Goal: Information Seeking & Learning: Learn about a topic

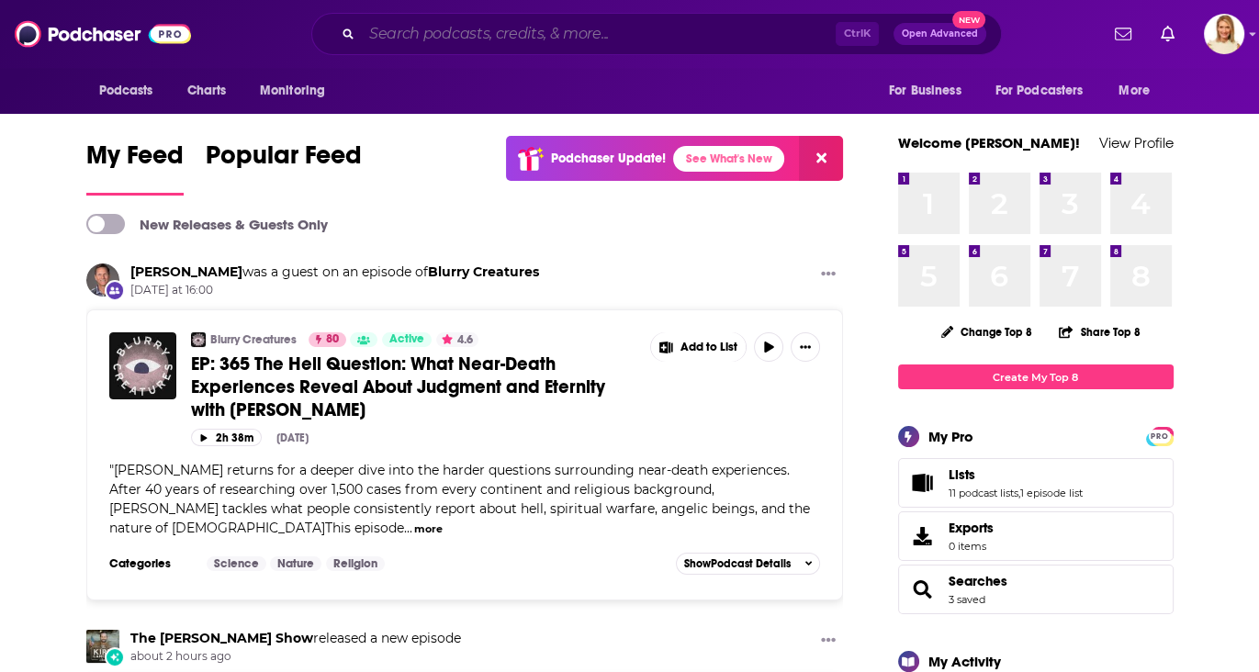
click at [591, 36] on input "Search podcasts, credits, & more..." at bounding box center [599, 33] width 474 height 29
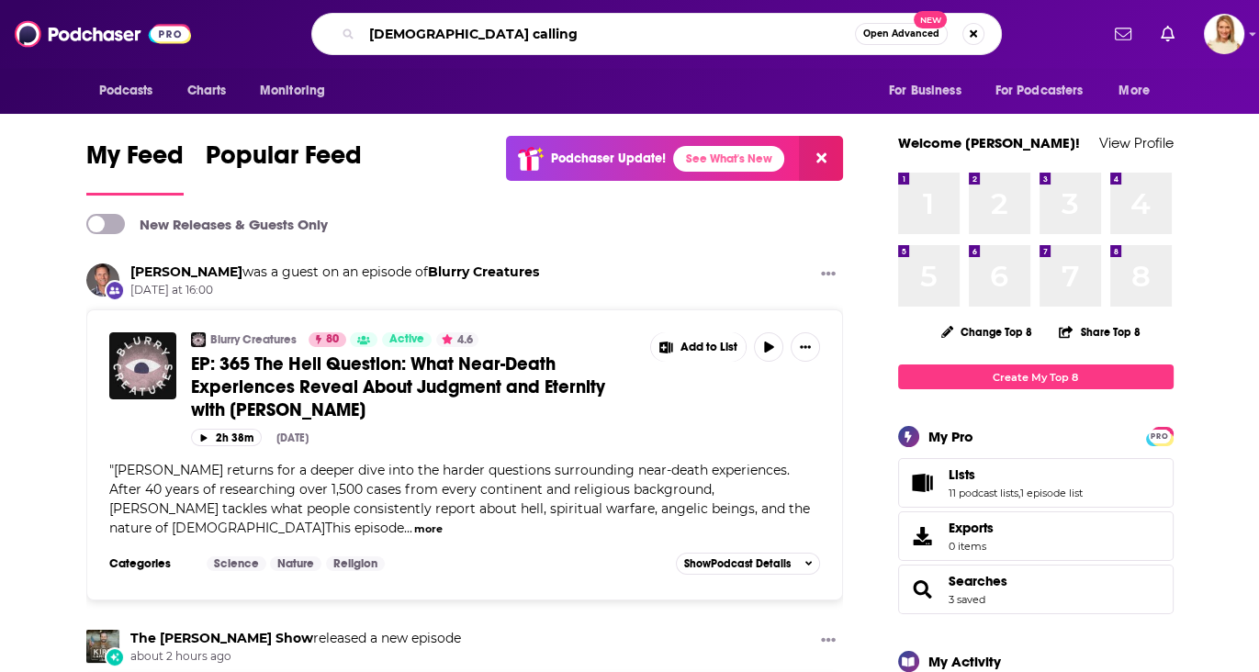
type input "[DEMOGRAPHIC_DATA] calling"
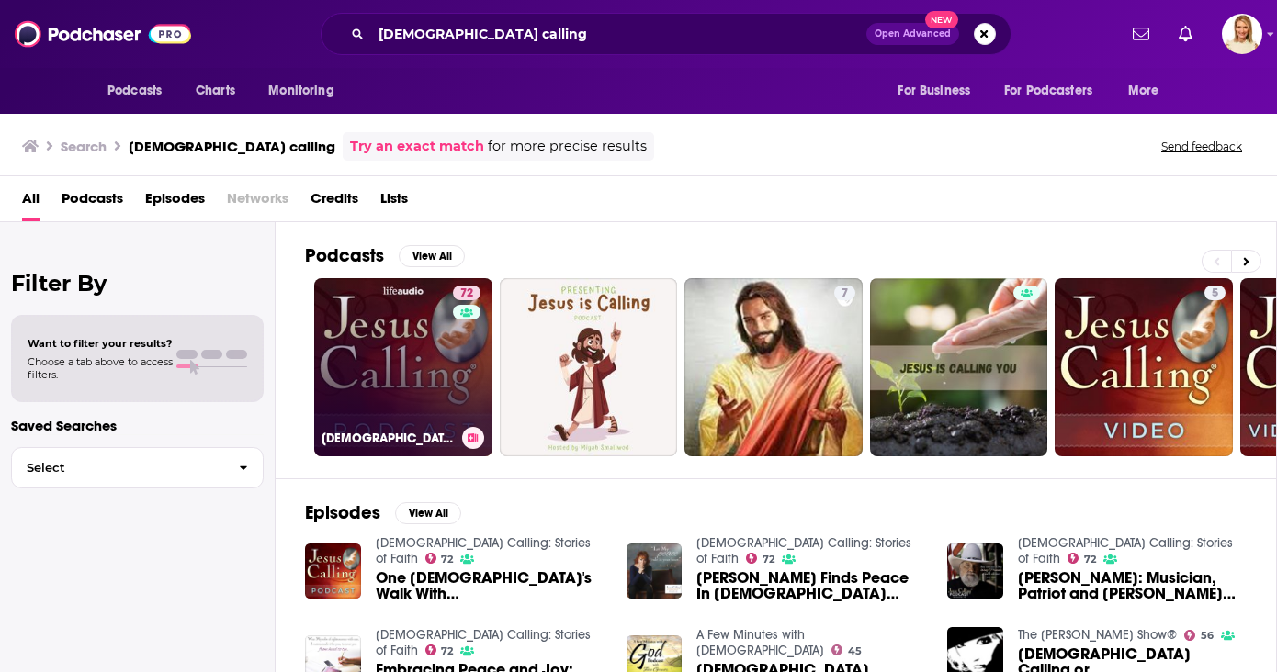
click at [419, 367] on link "72 [DEMOGRAPHIC_DATA] Calling: Stories of Faith" at bounding box center [403, 367] width 178 height 178
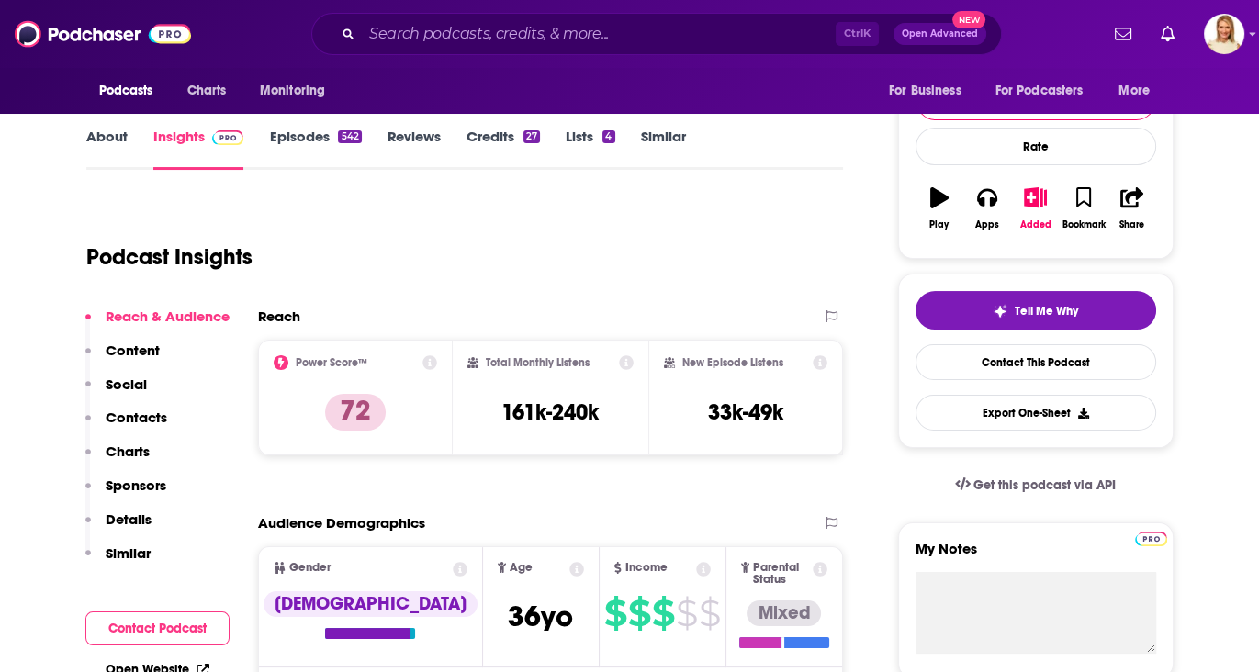
scroll to position [229, 0]
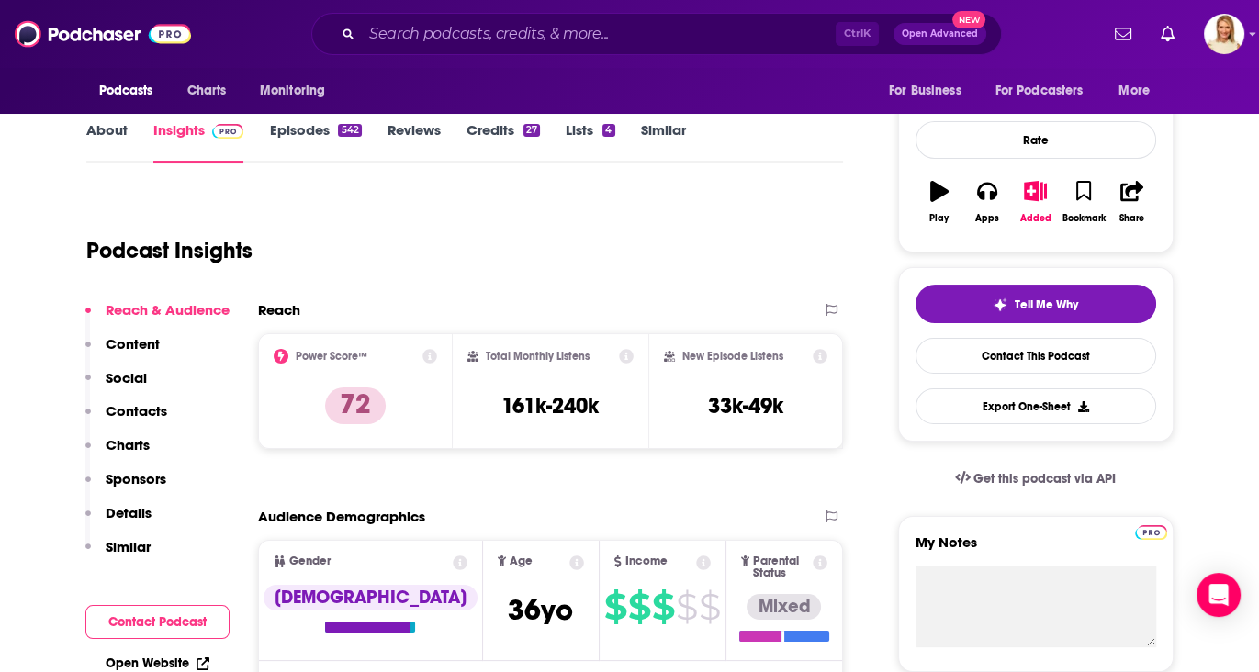
click at [102, 128] on link "About" at bounding box center [106, 142] width 41 height 42
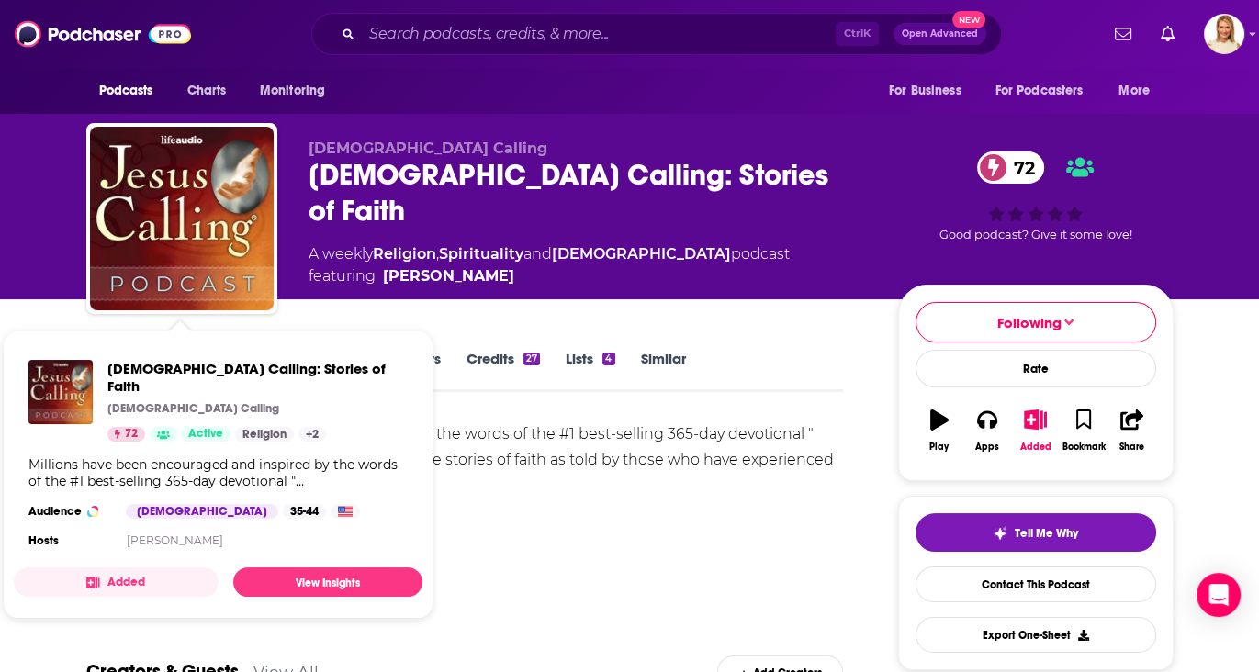
click at [498, 530] on div "Millions have been encouraged and inspired by the words of the #1 best-selling …" at bounding box center [465, 486] width 758 height 129
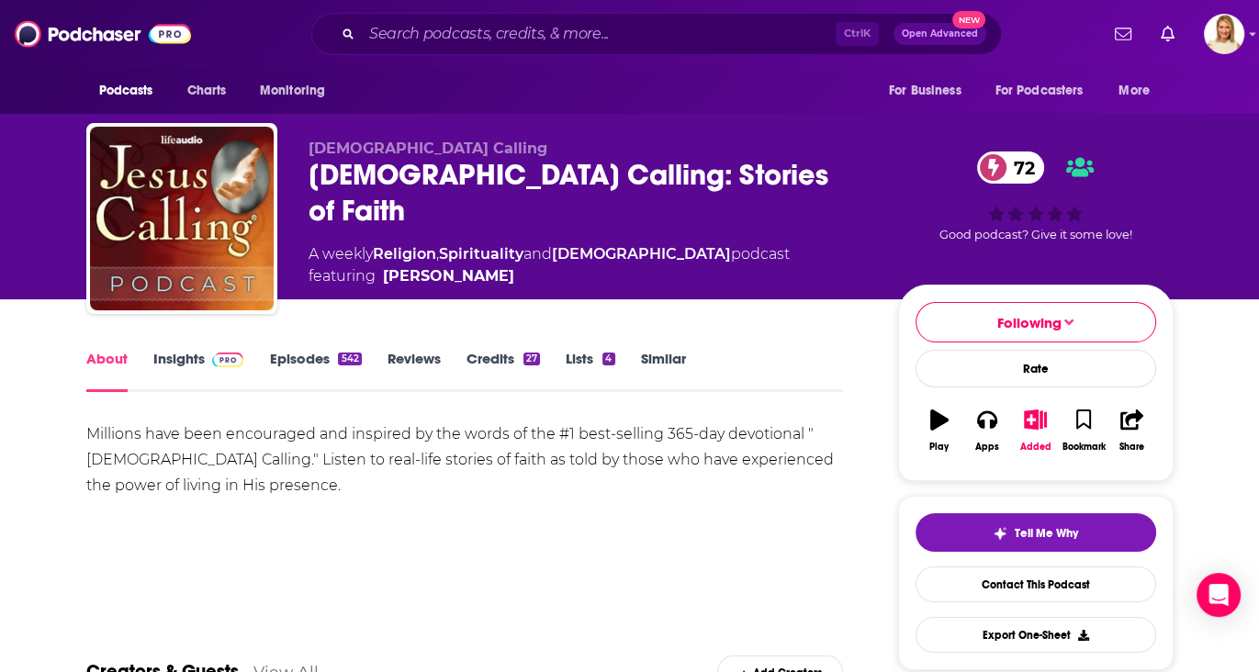
click at [177, 358] on link "Insights" at bounding box center [198, 371] width 91 height 42
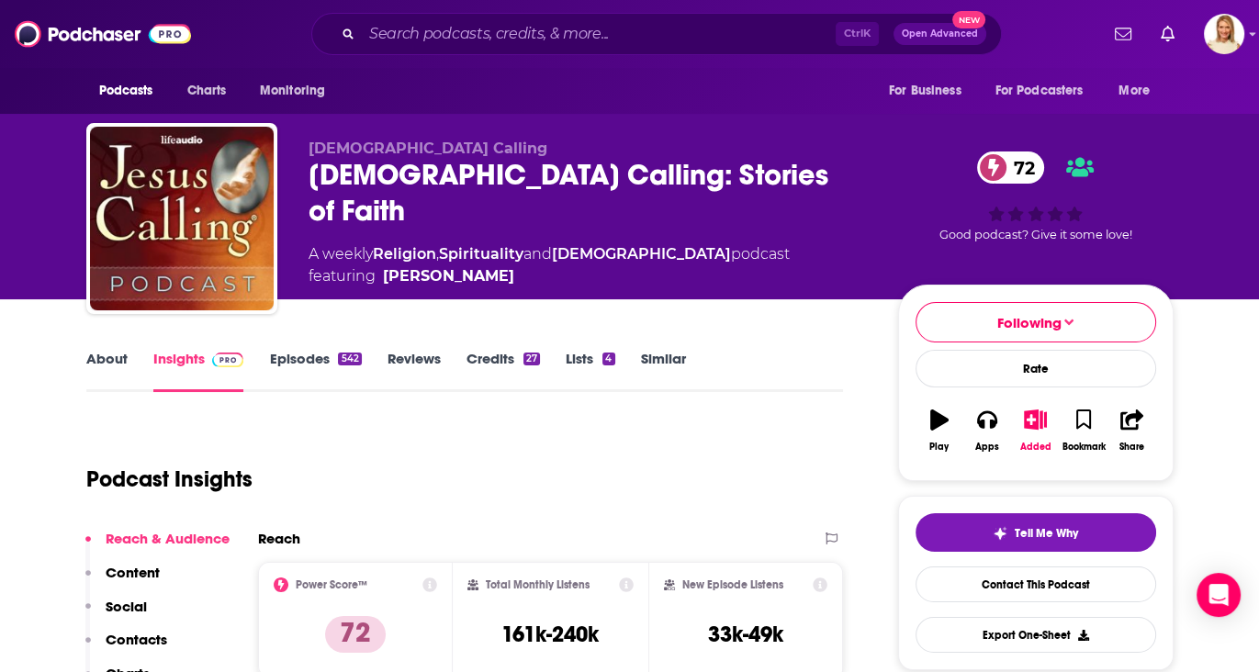
scroll to position [344, 0]
